Goal: Task Accomplishment & Management: Use online tool/utility

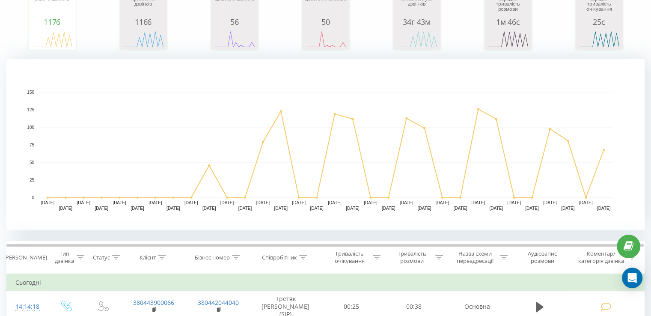
scroll to position [128, 0]
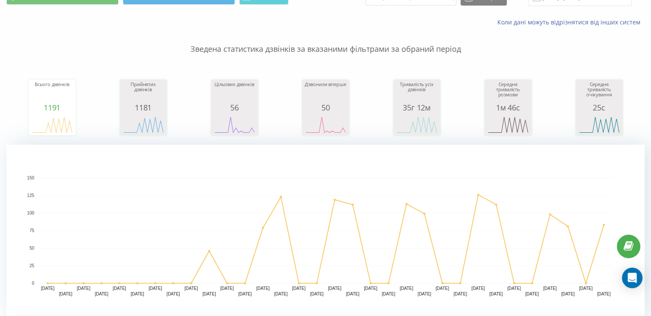
scroll to position [86, 0]
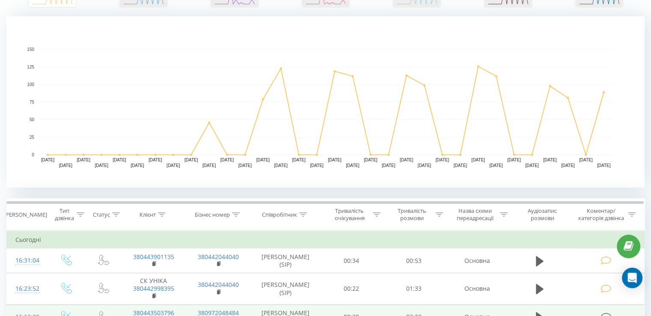
scroll to position [300, 0]
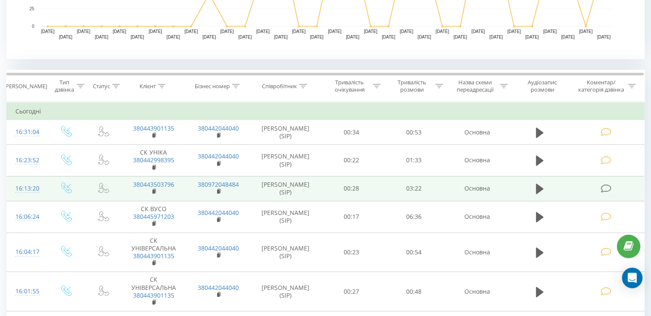
click at [606, 182] on td at bounding box center [606, 188] width 75 height 25
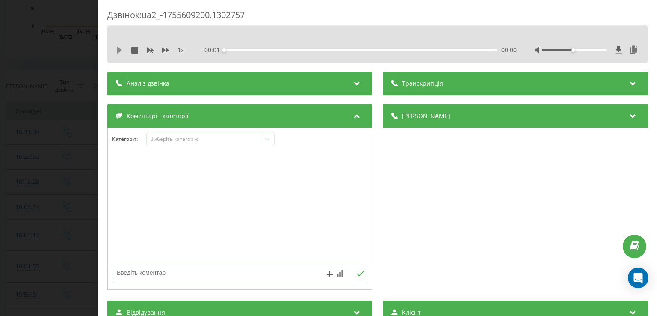
click at [116, 53] on icon at bounding box center [119, 50] width 7 height 7
click at [286, 51] on div "00:00" at bounding box center [361, 50] width 273 height 3
click at [229, 51] on div "00:47" at bounding box center [361, 50] width 273 height 3
click at [159, 138] on div "Виберіть категорію" at bounding box center [203, 139] width 107 height 7
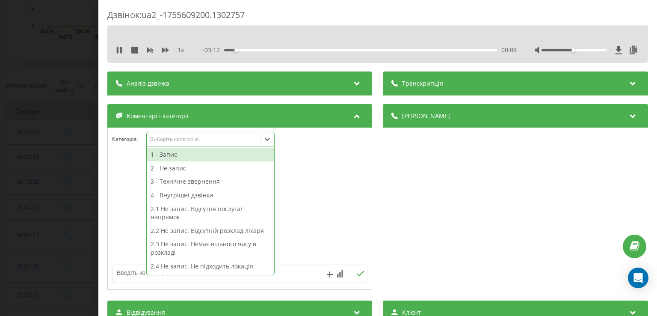
click at [161, 156] on div "1 - Запис" at bounding box center [211, 155] width 128 height 14
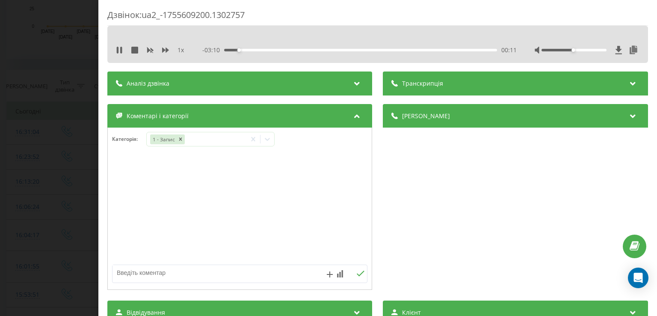
click at [42, 135] on div "Дзвінок : ua2_-1755609200.1302757 1 x - 03:10 00:11 00:11 Транскрипція Для AI-а…" at bounding box center [328, 158] width 657 height 316
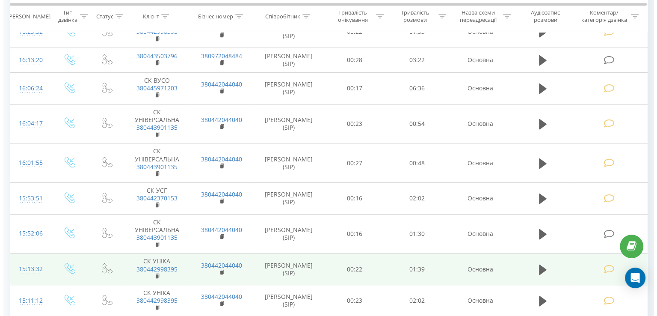
scroll to position [471, 0]
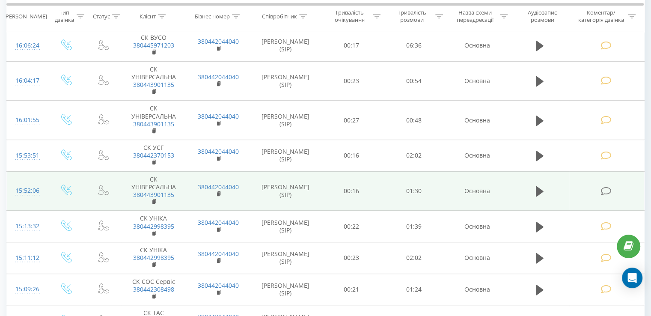
click at [604, 188] on icon at bounding box center [606, 191] width 11 height 9
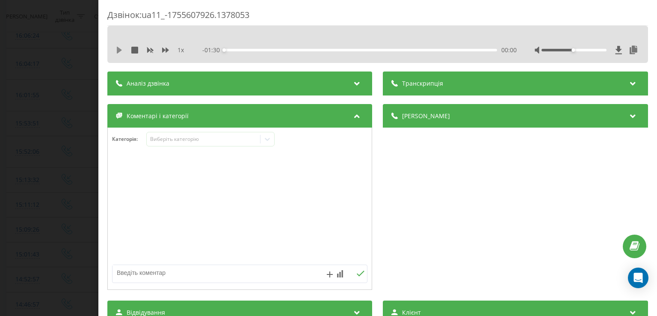
click at [118, 51] on icon at bounding box center [119, 50] width 5 height 7
click at [172, 141] on div "Виберіть категорію" at bounding box center [203, 139] width 107 height 7
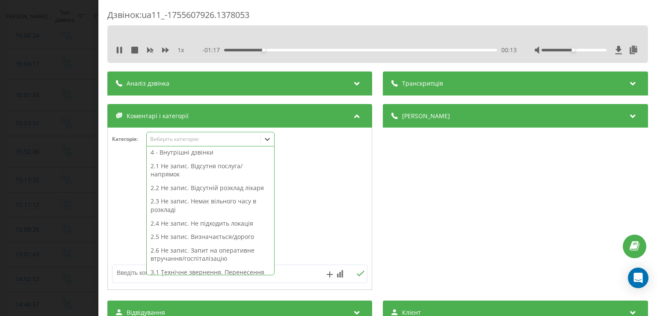
scroll to position [86, 0]
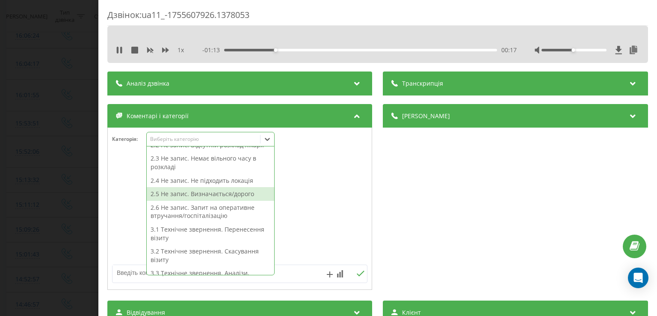
click at [172, 194] on div "2.5 Не запис. Визначається/дорого" at bounding box center [211, 194] width 128 height 14
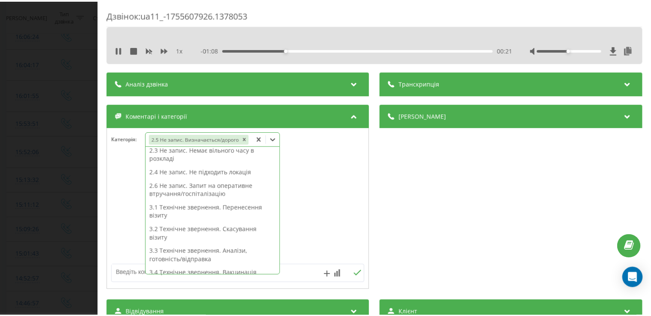
scroll to position [77, 0]
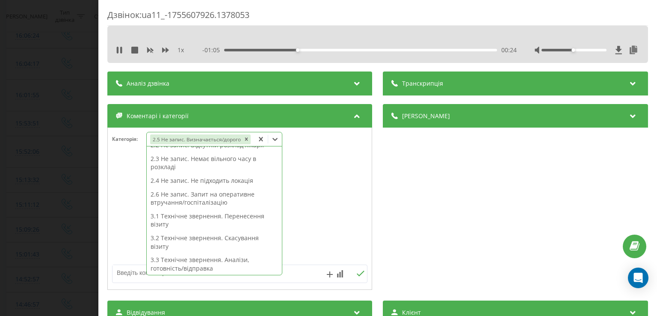
click at [27, 152] on div "Дзвінок : ua11_-1755607926.1378053 1 x - 01:05 00:24 00:24 Транскрипція Для AI-…" at bounding box center [328, 158] width 657 height 316
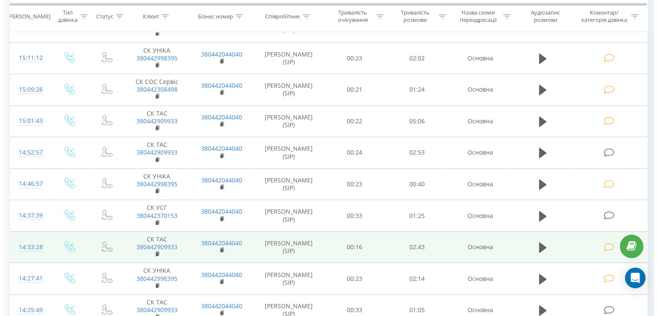
scroll to position [728, 0]
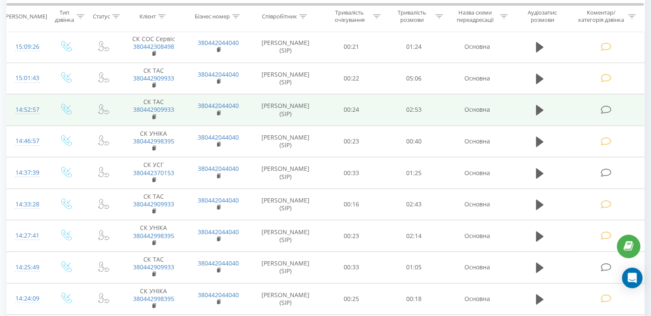
click at [604, 111] on icon at bounding box center [606, 109] width 11 height 9
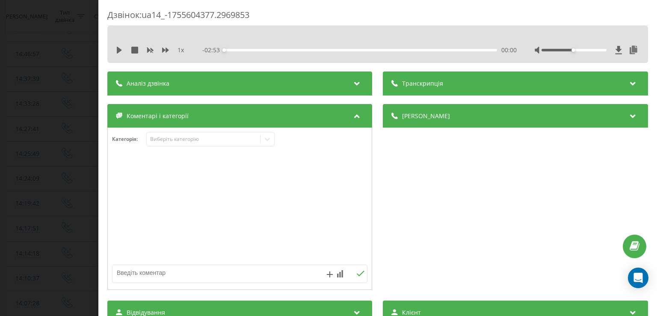
click at [122, 56] on div "1 x - 02:53 00:00 00:00" at bounding box center [378, 50] width 528 height 13
click at [122, 54] on div "1 x" at bounding box center [154, 50] width 77 height 9
click at [122, 52] on icon at bounding box center [119, 50] width 7 height 7
click at [225, 140] on div "Виберіть категорію" at bounding box center [203, 139] width 107 height 7
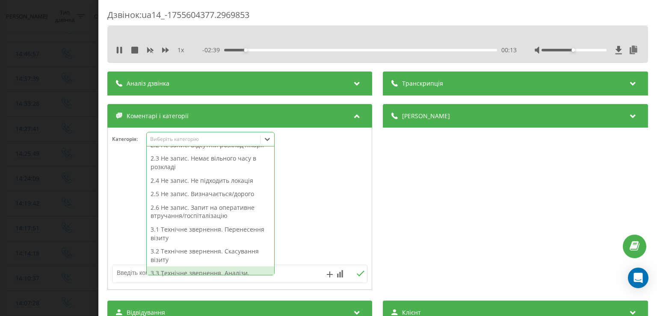
scroll to position [128, 0]
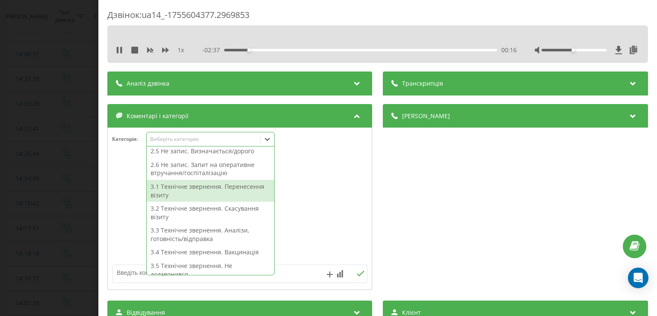
click at [190, 193] on div "3.1 Технічне звернення. Перенесення візиту" at bounding box center [211, 191] width 128 height 22
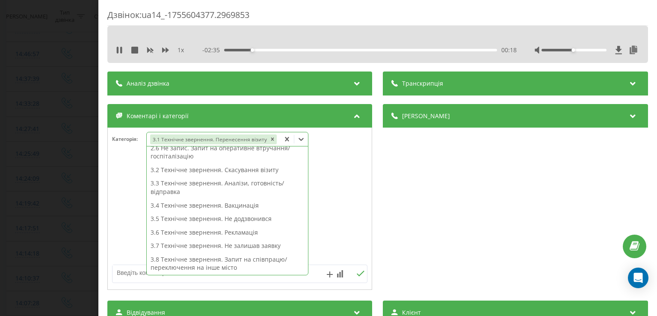
scroll to position [111, 0]
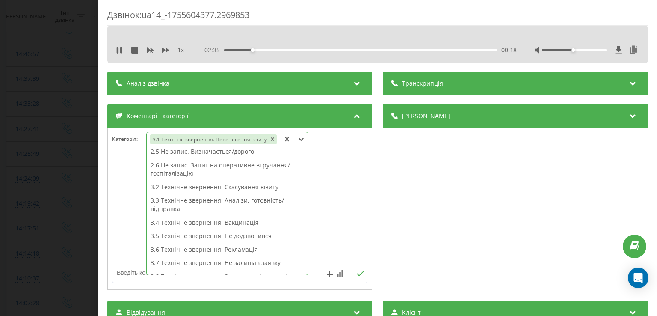
click at [25, 155] on div "Дзвінок : ua14_-1755604377.2969853 1 x - 02:35 00:18 00:18 Транскрипція Для AI-…" at bounding box center [328, 158] width 657 height 316
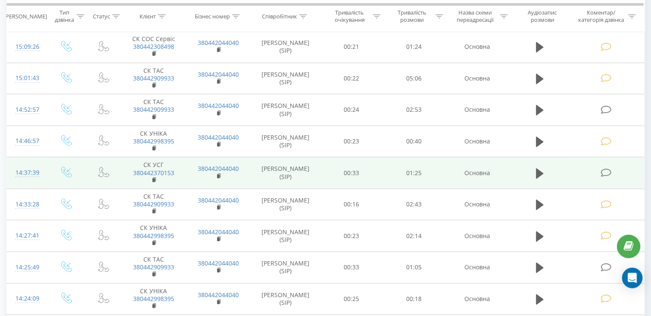
click at [600, 172] on td at bounding box center [606, 173] width 75 height 32
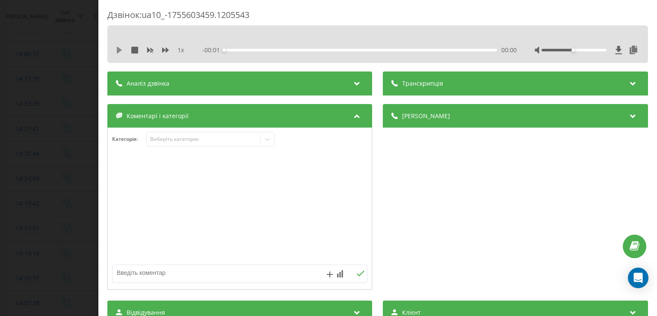
click at [120, 50] on icon at bounding box center [119, 50] width 5 height 7
click at [160, 137] on div "Виберіть категорію" at bounding box center [203, 139] width 113 height 8
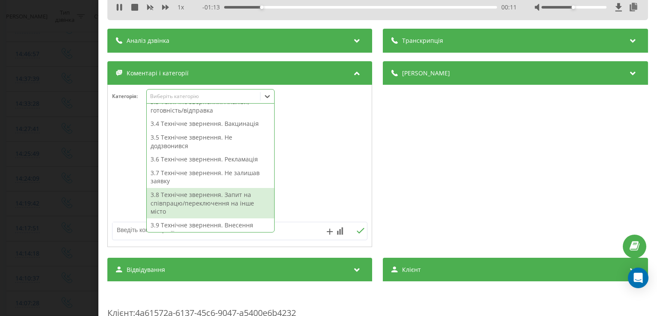
scroll to position [223, 0]
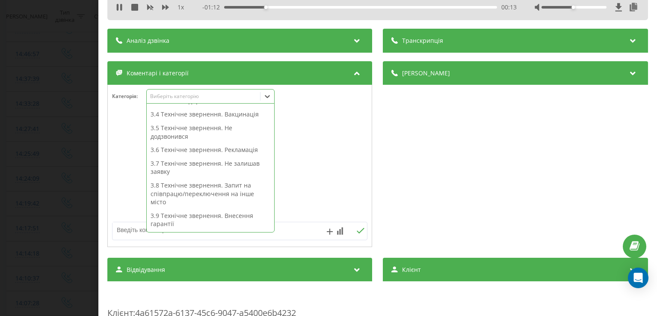
click at [190, 212] on div "3.9 Технічне звернення. Внесення гарантії" at bounding box center [211, 220] width 128 height 22
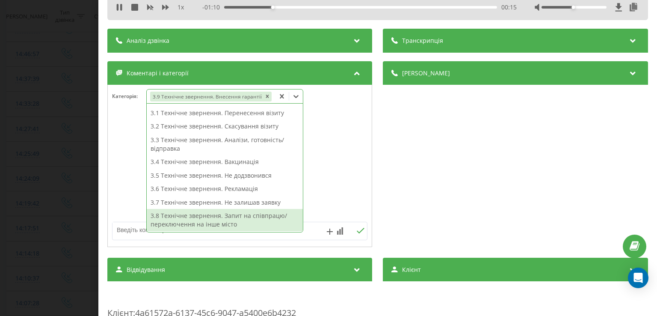
scroll to position [143, 0]
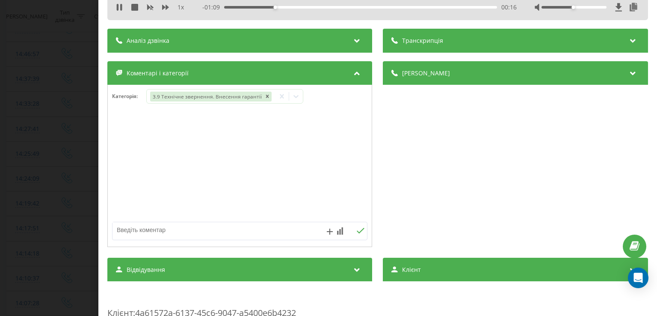
click at [63, 161] on div "Дзвінок : ua10_-1755603459.1205543 1 x - 01:09 00:16 00:16 Транскрипція Для AI-…" at bounding box center [328, 158] width 657 height 316
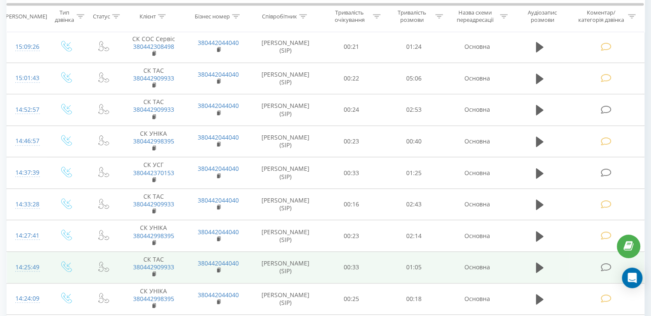
click at [594, 259] on td at bounding box center [606, 268] width 75 height 32
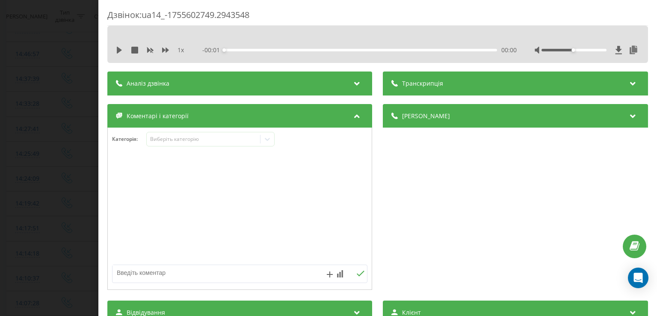
click at [118, 54] on div "1 x" at bounding box center [154, 50] width 77 height 9
click at [118, 48] on icon at bounding box center [119, 50] width 5 height 7
click at [187, 143] on div "Виберіть категорію" at bounding box center [203, 139] width 107 height 7
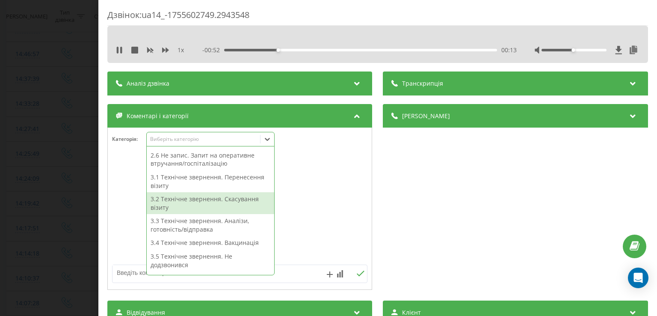
scroll to position [95, 0]
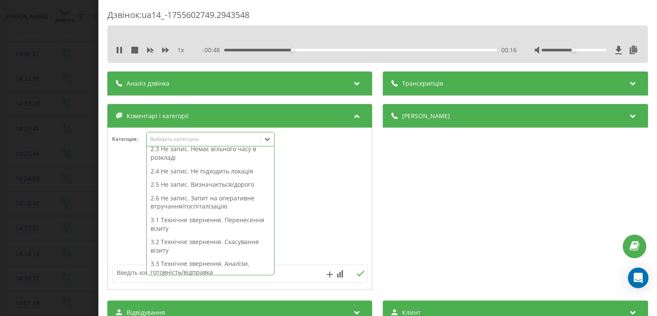
click at [189, 181] on div "2.5 Не запис. Визначається/дорого" at bounding box center [211, 185] width 128 height 14
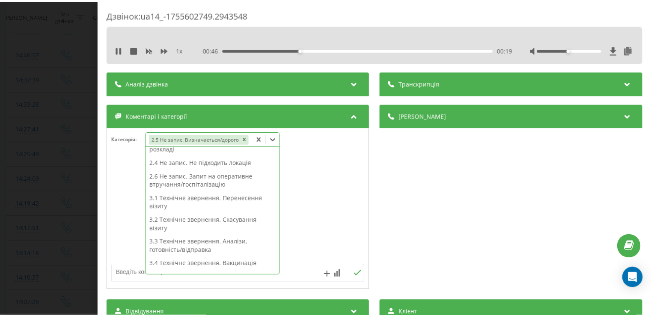
scroll to position [86, 0]
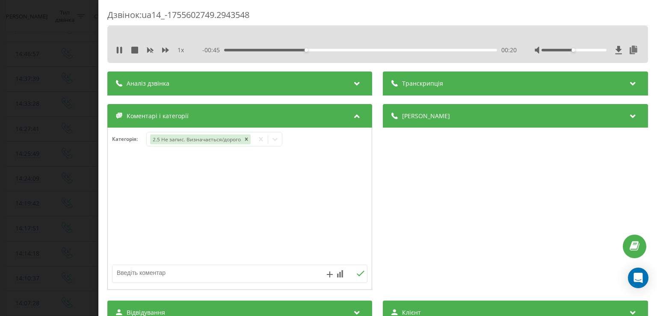
click at [62, 115] on div "Дзвінок : ua14_-1755602749.2943548 1 x - 00:45 00:20 00:20 Транскрипція Для AI-…" at bounding box center [328, 158] width 657 height 316
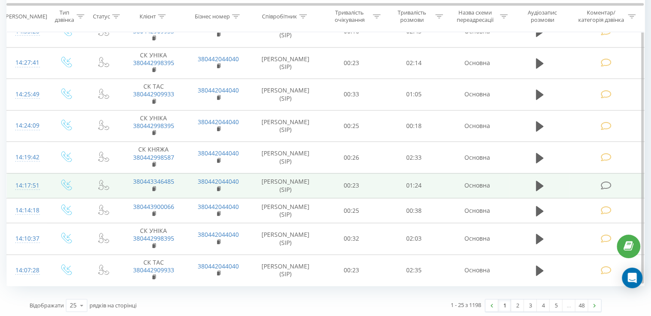
click at [603, 189] on td at bounding box center [606, 185] width 75 height 25
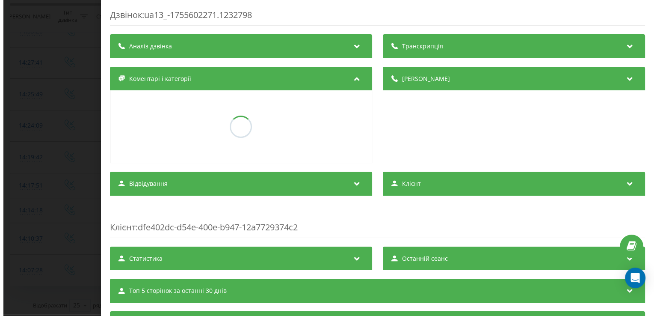
scroll to position [782, 0]
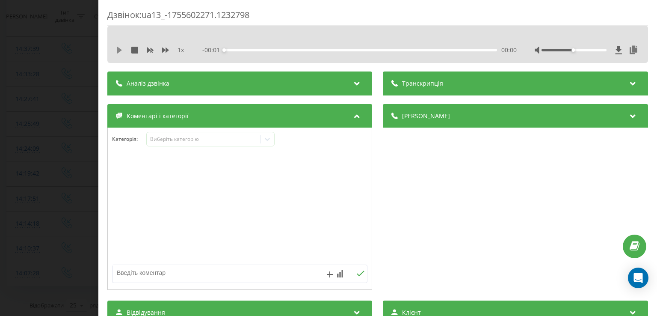
click at [116, 48] on icon at bounding box center [119, 50] width 7 height 7
click at [118, 52] on icon at bounding box center [118, 50] width 2 height 7
click at [120, 45] on div "1 x - 01:22 00:02 00:02" at bounding box center [378, 50] width 528 height 13
click at [120, 47] on icon at bounding box center [119, 50] width 7 height 7
click at [176, 143] on div "Виберіть категорію" at bounding box center [210, 139] width 128 height 15
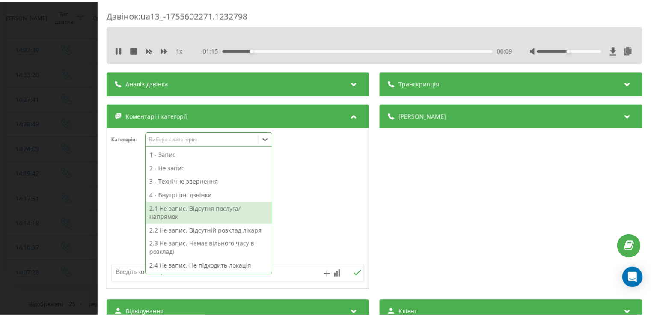
scroll to position [43, 0]
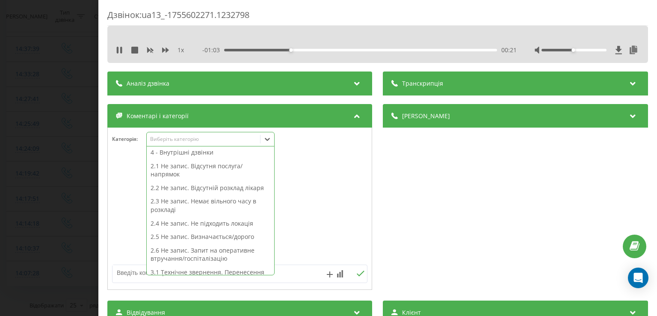
click at [197, 236] on div "2.5 Не запис. Визначається/дорого" at bounding box center [211, 237] width 128 height 14
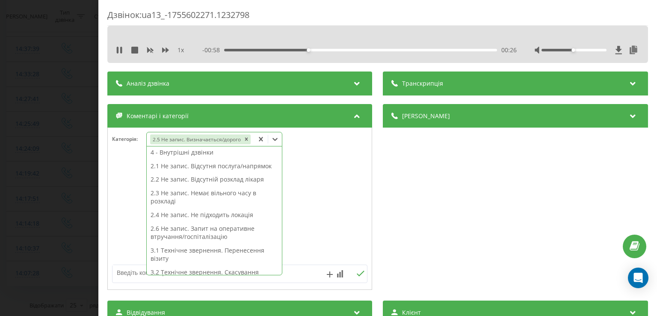
click at [345, 50] on div "00:26" at bounding box center [361, 50] width 273 height 3
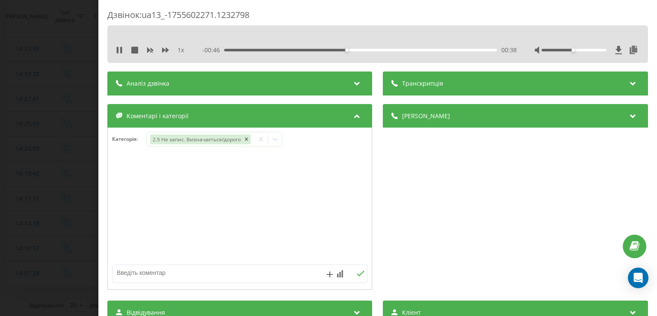
click at [393, 48] on div "- 00:46 00:38 00:38" at bounding box center [360, 50] width 314 height 9
click at [65, 92] on div "Дзвінок : ua13_-1755602271.1232798 1 x - 00:43 00:41 00:41 Транскрипція Для AI-…" at bounding box center [328, 158] width 657 height 316
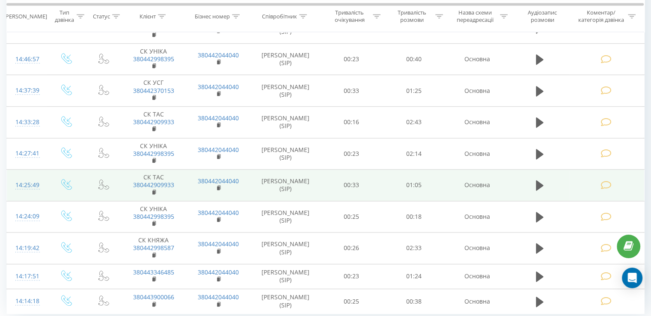
scroll to position [926, 0]
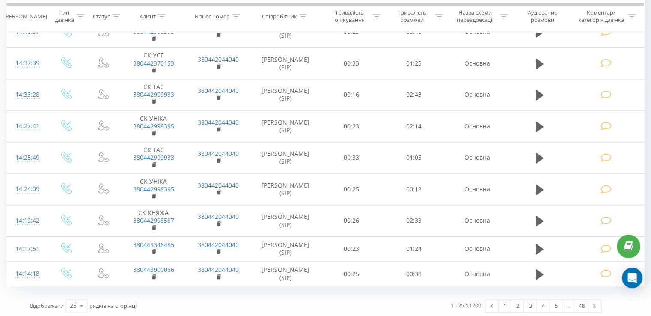
click at [512, 302] on link "2" at bounding box center [517, 306] width 13 height 12
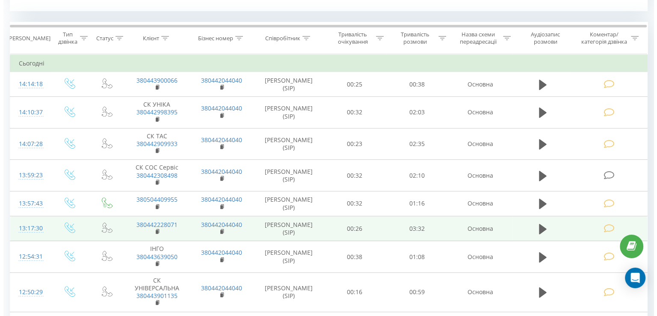
scroll to position [390, 0]
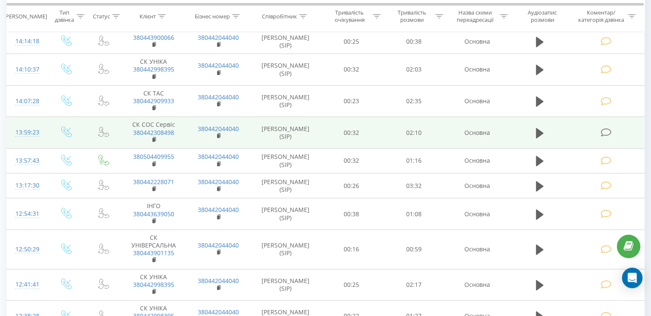
click at [617, 127] on td at bounding box center [606, 133] width 75 height 32
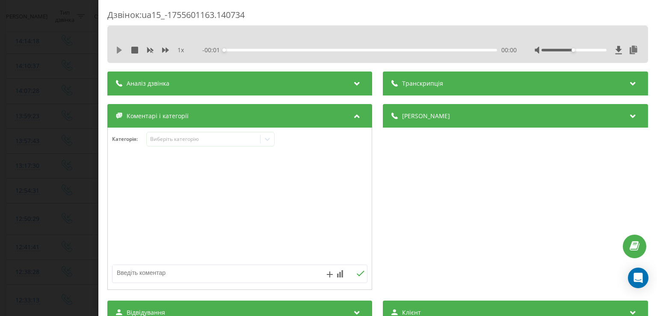
click at [120, 51] on icon at bounding box center [119, 50] width 5 height 7
click at [181, 135] on div "Виберіть категорію" at bounding box center [203, 139] width 113 height 8
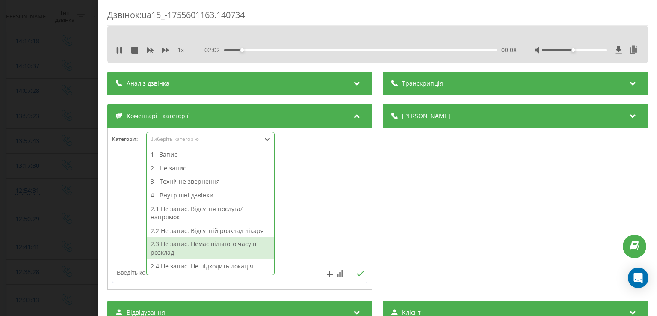
scroll to position [223, 0]
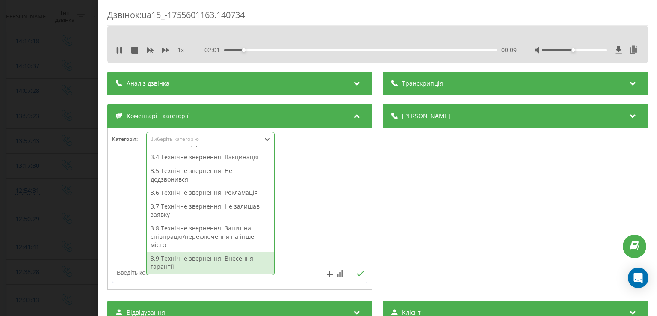
click at [190, 265] on div "3.9 Технічне звернення. Внесення гарантії" at bounding box center [211, 263] width 128 height 22
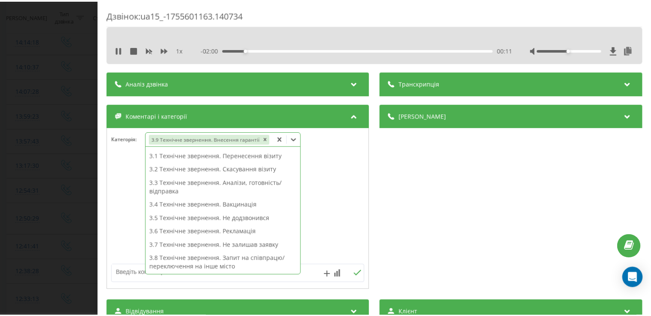
scroll to position [143, 0]
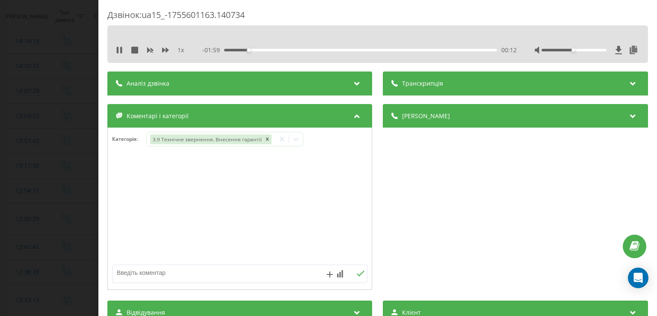
click at [41, 135] on div "Дзвінок : ua15_-1755601163.140734 1 x - 01:59 00:12 00:12 Транскрипція Для AI-а…" at bounding box center [328, 158] width 657 height 316
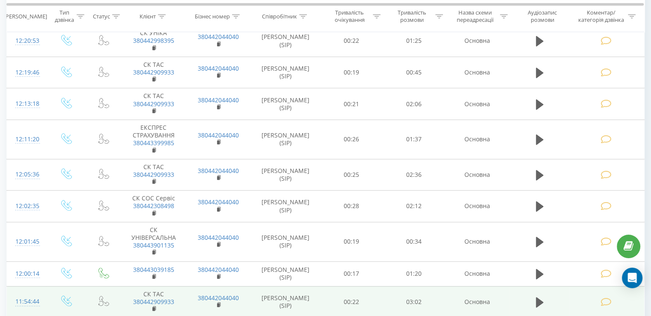
scroll to position [926, 0]
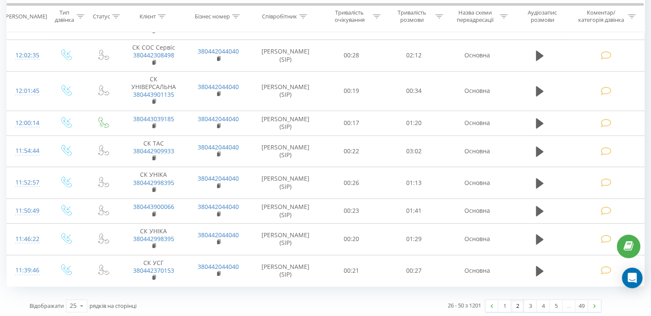
click at [528, 300] on link "3" at bounding box center [530, 306] width 13 height 12
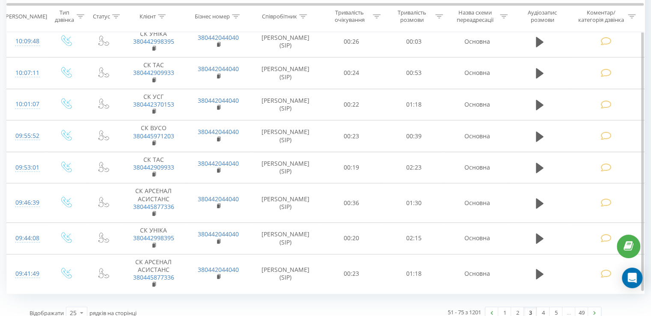
scroll to position [818, 0]
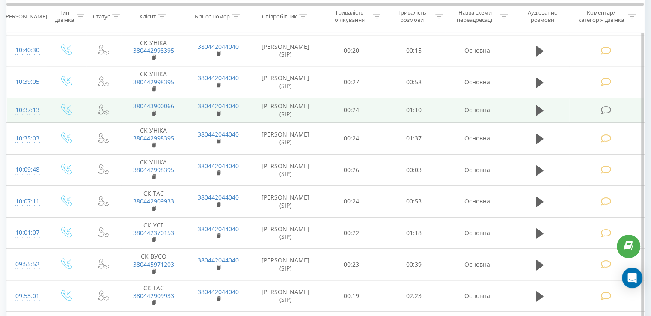
click at [602, 106] on icon at bounding box center [606, 110] width 11 height 9
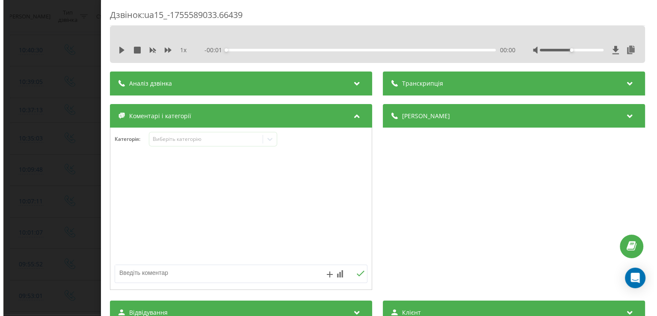
scroll to position [795, 0]
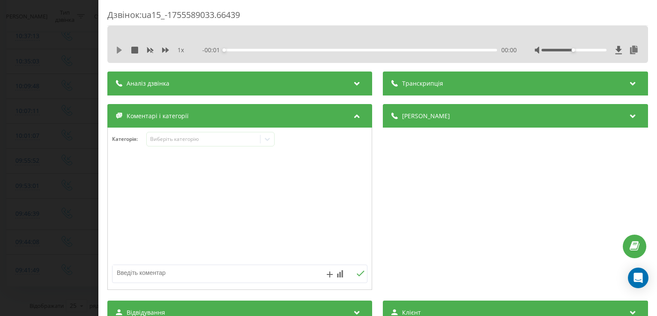
click at [122, 51] on icon at bounding box center [119, 50] width 7 height 7
click at [176, 136] on div "Виберіть категорію" at bounding box center [203, 139] width 107 height 7
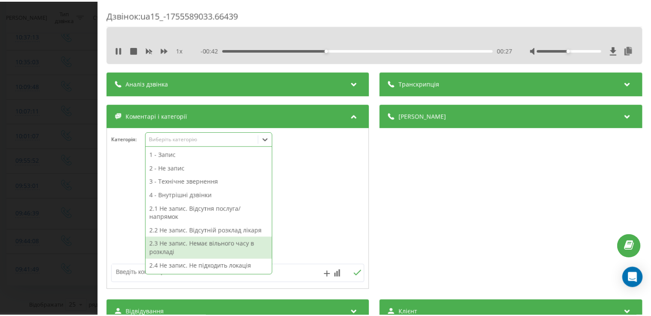
scroll to position [43, 0]
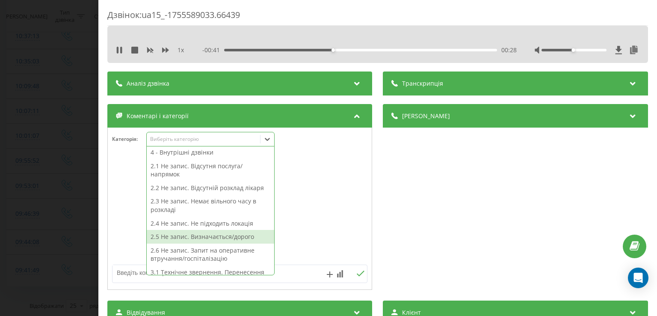
click at [184, 236] on div "2.5 Не запис. Визначається/дорого" at bounding box center [211, 237] width 128 height 14
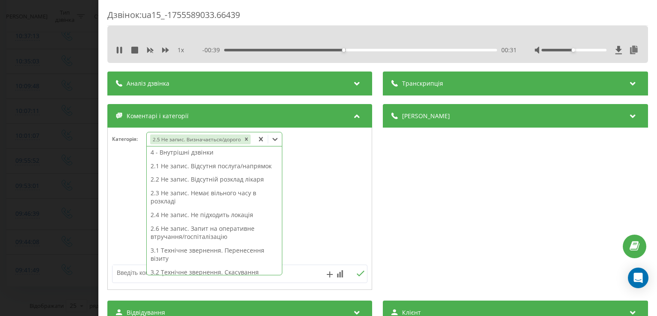
click at [33, 172] on div "Дзвінок : ua15_-1755589033.66439 1 x - 00:39 00:31 00:31 Транскрипція Для AI-ан…" at bounding box center [328, 158] width 657 height 316
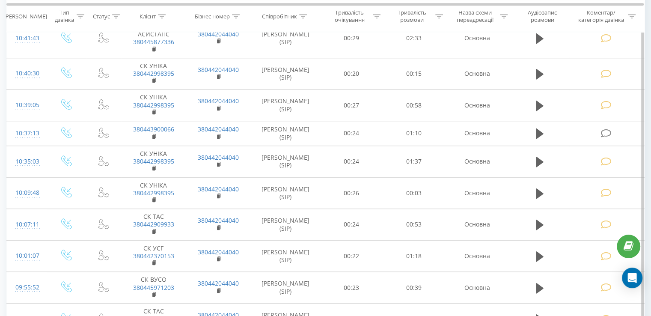
scroll to position [954, 0]
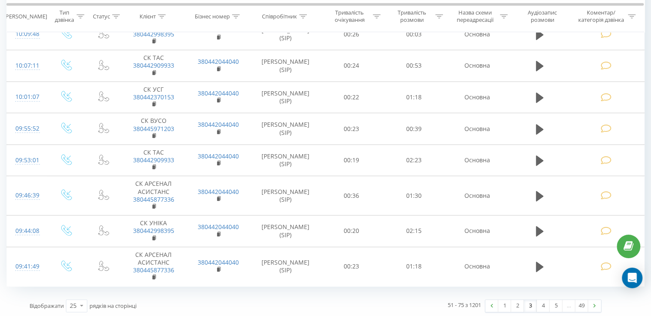
click at [541, 301] on link "4" at bounding box center [543, 306] width 13 height 12
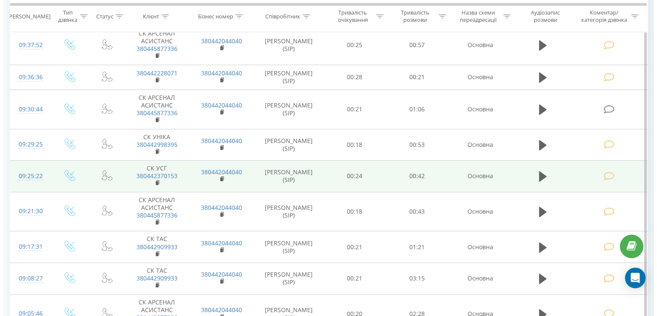
scroll to position [390, 0]
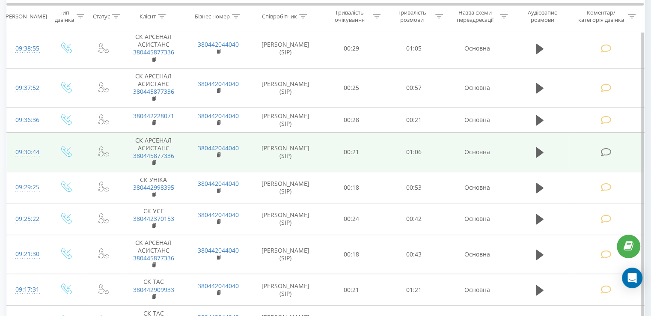
click at [617, 152] on td at bounding box center [606, 151] width 75 height 39
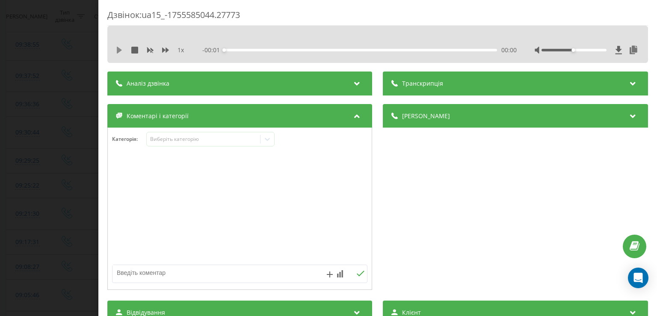
click at [123, 50] on icon at bounding box center [119, 50] width 7 height 7
click at [171, 139] on div "Виберіть категорію" at bounding box center [203, 139] width 107 height 7
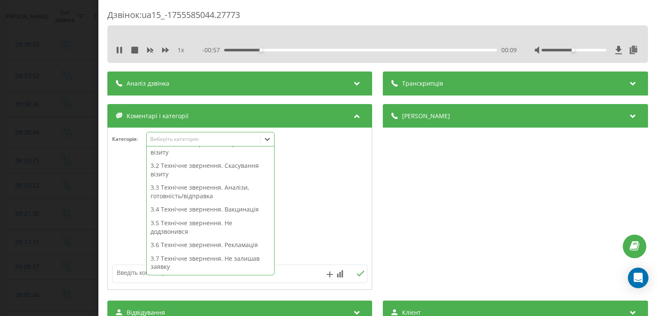
scroll to position [223, 0]
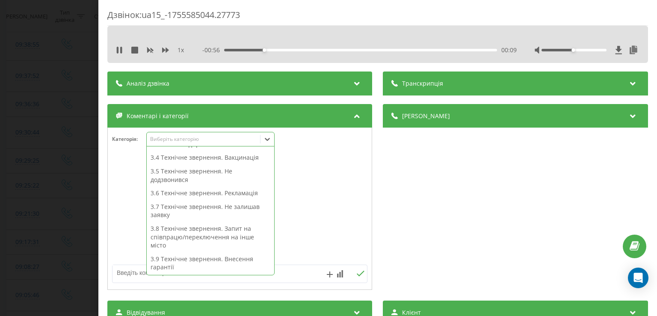
click at [167, 261] on div "3.9 Технічне звернення. Внесення гарантії" at bounding box center [211, 263] width 128 height 22
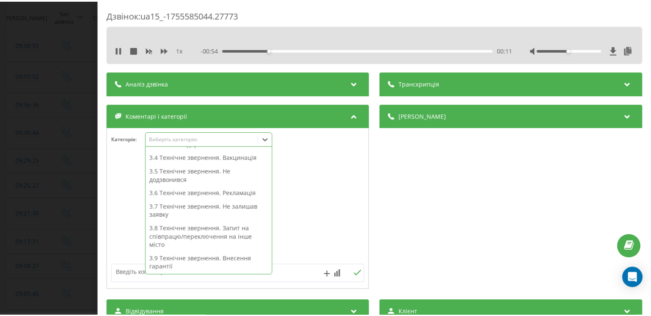
scroll to position [143, 0]
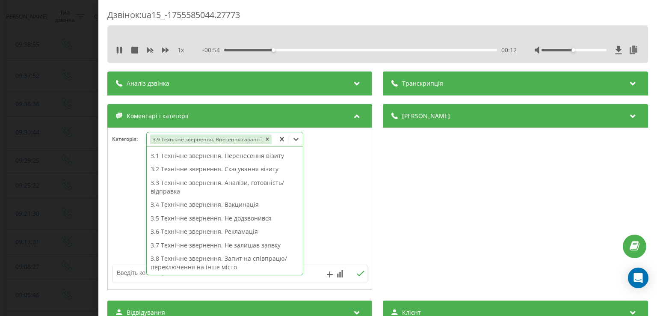
click at [24, 144] on div "Дзвінок : ua15_-1755585044.27773 1 x - 00:54 00:12 00:12 Транскрипція Для AI-ан…" at bounding box center [328, 158] width 657 height 316
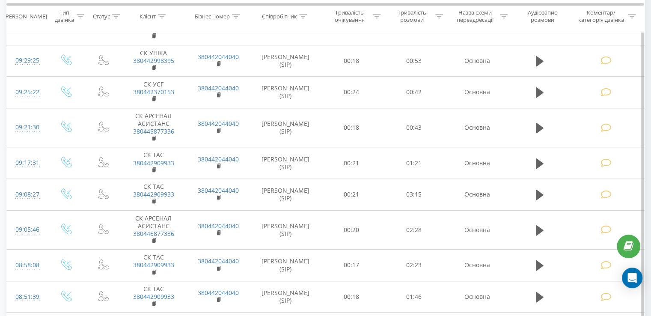
scroll to position [988, 0]
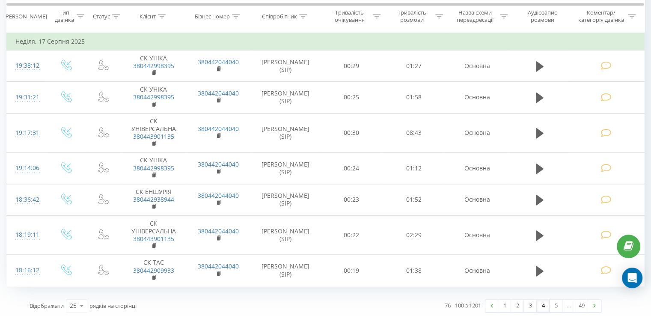
click at [505, 300] on link "1" at bounding box center [504, 306] width 13 height 12
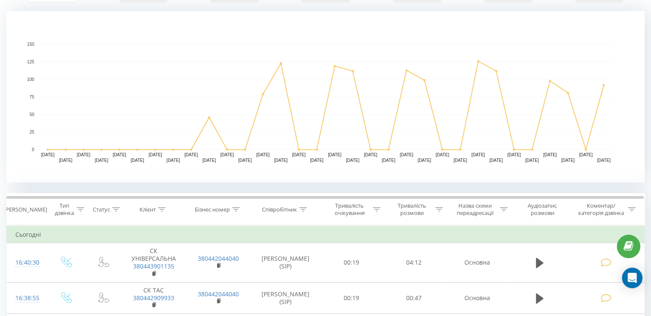
scroll to position [91, 0]
